Goal: Check status: Check status

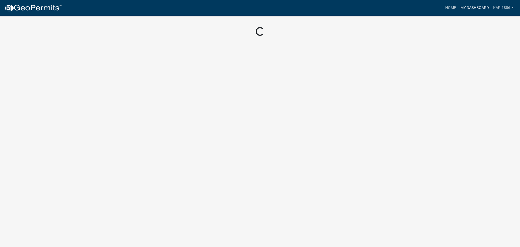
click at [477, 6] on link "My Dashboard" at bounding box center [475, 8] width 33 height 10
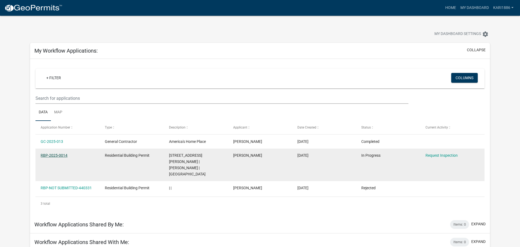
click at [58, 155] on link "RBP-2025-0014" at bounding box center [54, 155] width 27 height 4
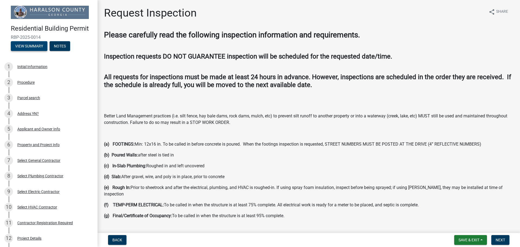
click at [24, 44] on button "View Summary" at bounding box center [29, 46] width 37 height 10
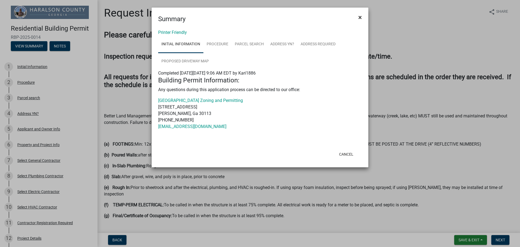
click at [361, 16] on span "×" at bounding box center [361, 18] width 4 height 8
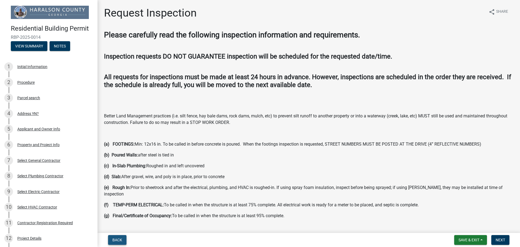
click at [116, 235] on button "Back" at bounding box center [117, 240] width 18 height 10
